Goal: Transaction & Acquisition: Purchase product/service

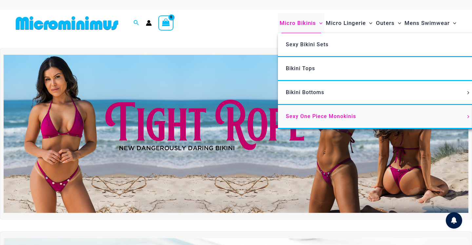
click at [314, 118] on span "Sexy One Piece Monokinis" at bounding box center [321, 116] width 70 height 6
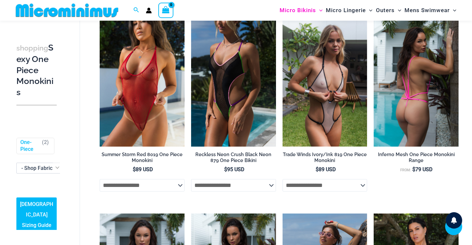
scroll to position [349, 0]
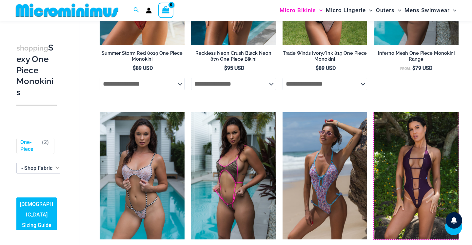
click at [374, 112] on img at bounding box center [374, 112] width 0 height 0
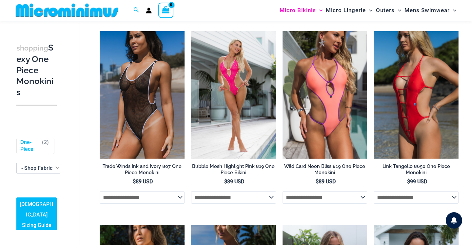
scroll to position [42, 0]
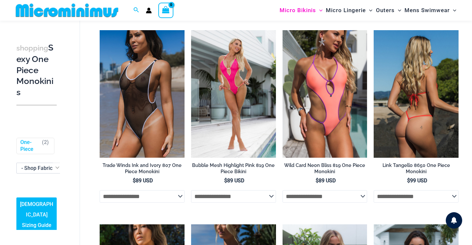
click at [420, 200] on select "**********" at bounding box center [416, 196] width 85 height 12
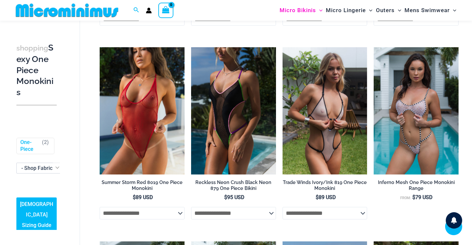
scroll to position [231, 0]
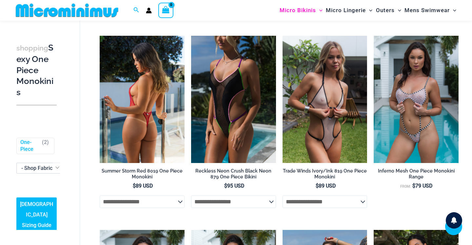
click at [179, 205] on select "**********" at bounding box center [142, 201] width 85 height 12
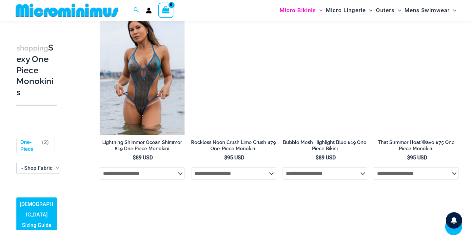
scroll to position [915, 0]
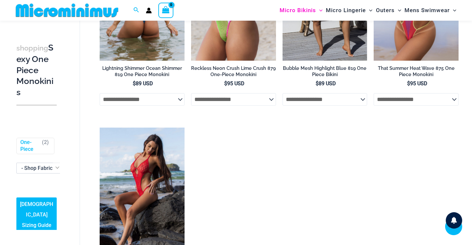
click at [181, 103] on select "**********" at bounding box center [142, 99] width 85 height 12
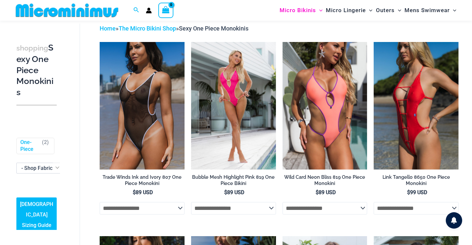
scroll to position [0, 0]
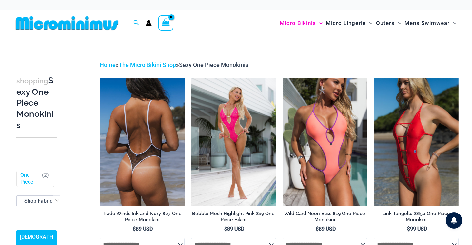
click at [168, 140] on img at bounding box center [142, 141] width 85 height 127
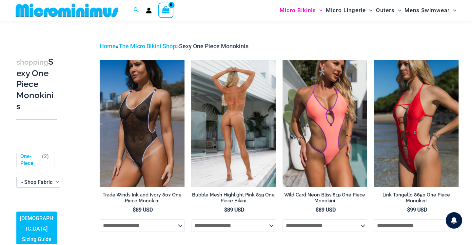
scroll to position [19, 0]
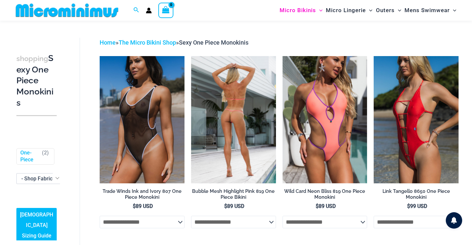
click at [236, 137] on img at bounding box center [233, 119] width 85 height 127
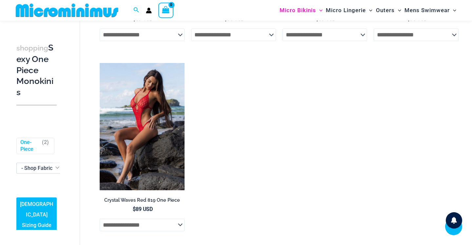
scroll to position [974, 0]
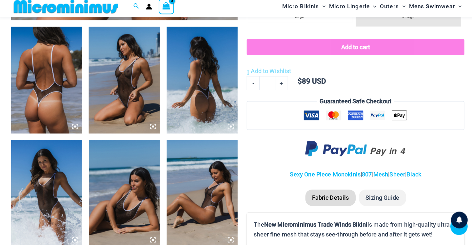
scroll to position [372, 0]
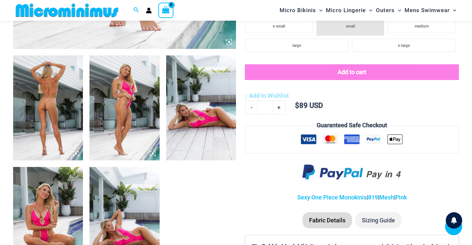
scroll to position [359, 0]
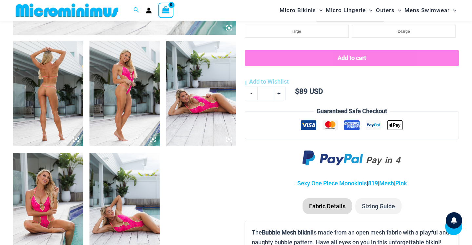
click at [112, 102] on img at bounding box center [125, 93] width 70 height 105
click at [142, 131] on img at bounding box center [125, 93] width 70 height 105
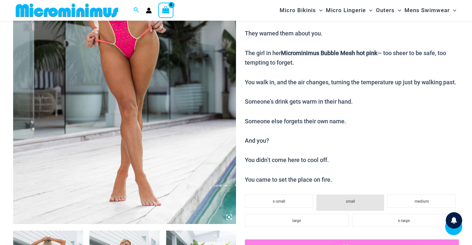
scroll to position [106, 0]
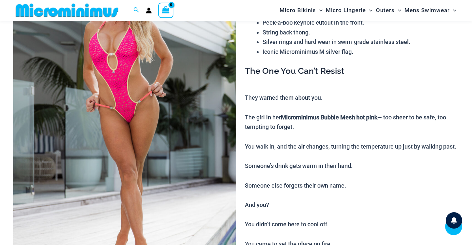
click at [213, 130] on img at bounding box center [124, 121] width 223 height 335
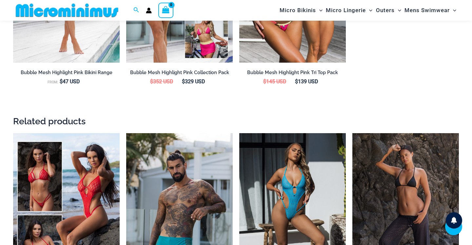
scroll to position [658, 0]
